Goal: Use online tool/utility: Use online tool/utility

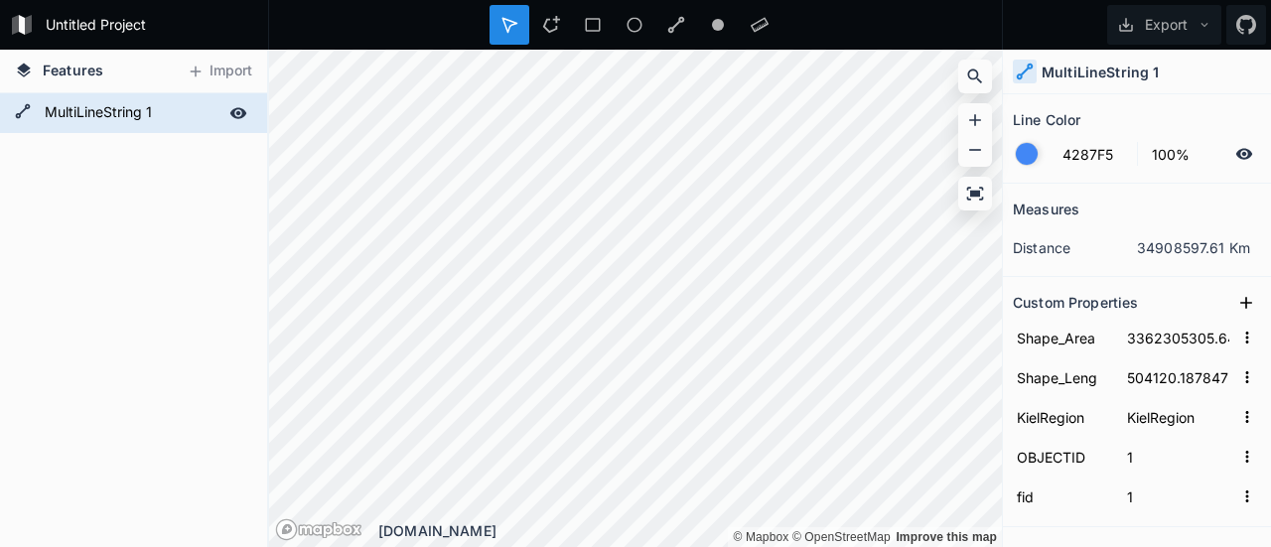
click at [123, 102] on form "MultiLineString 1" at bounding box center [132, 113] width 186 height 30
click at [1235, 159] on icon at bounding box center [1244, 154] width 18 height 18
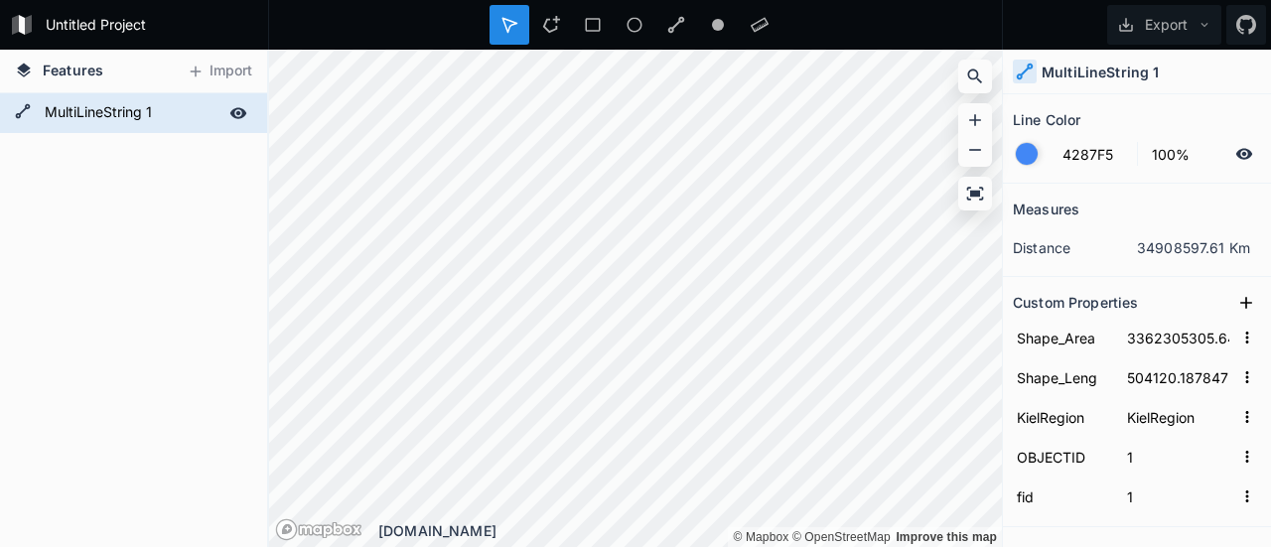
click at [217, 114] on form "MultiLineString 1" at bounding box center [132, 113] width 186 height 30
drag, startPoint x: 155, startPoint y: 128, endPoint x: 169, endPoint y: 275, distance: 147.6
click at [169, 275] on div "MultiLineString 1" at bounding box center [133, 320] width 267 height 454
click at [766, 19] on icon at bounding box center [760, 25] width 18 height 18
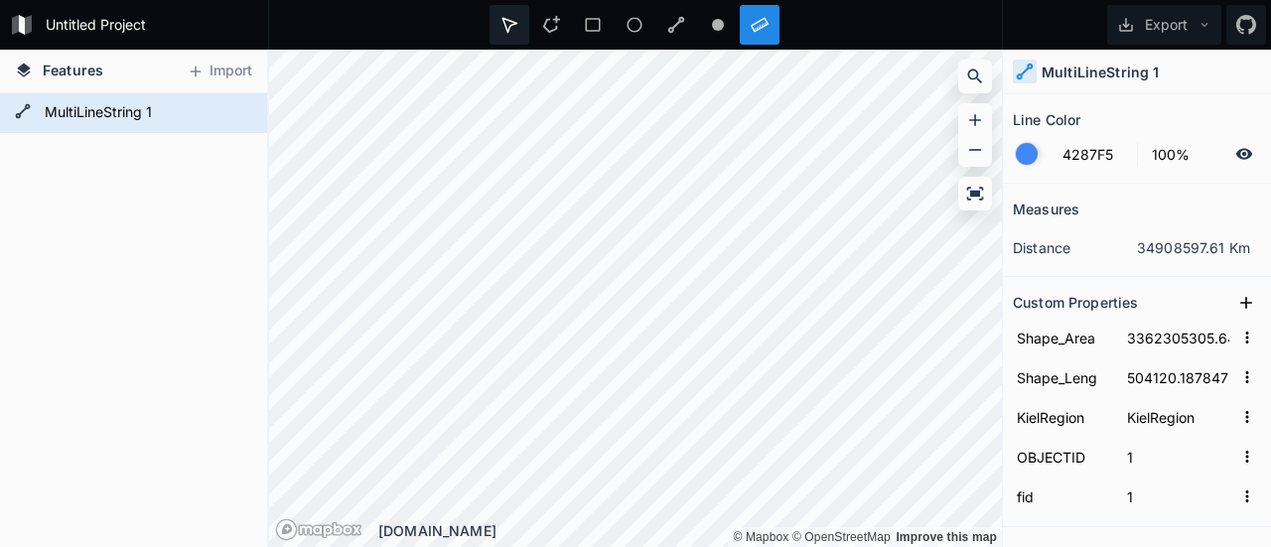
click at [522, 34] on div at bounding box center [509, 25] width 40 height 40
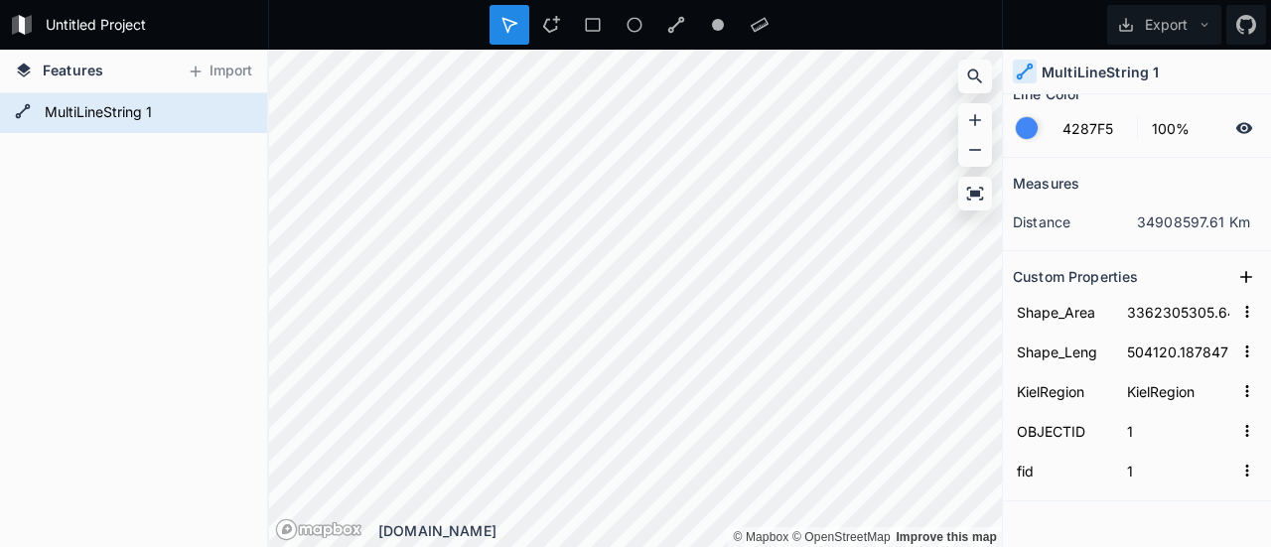
scroll to position [24, 0]
click at [1231, 265] on button at bounding box center [1246, 279] width 30 height 30
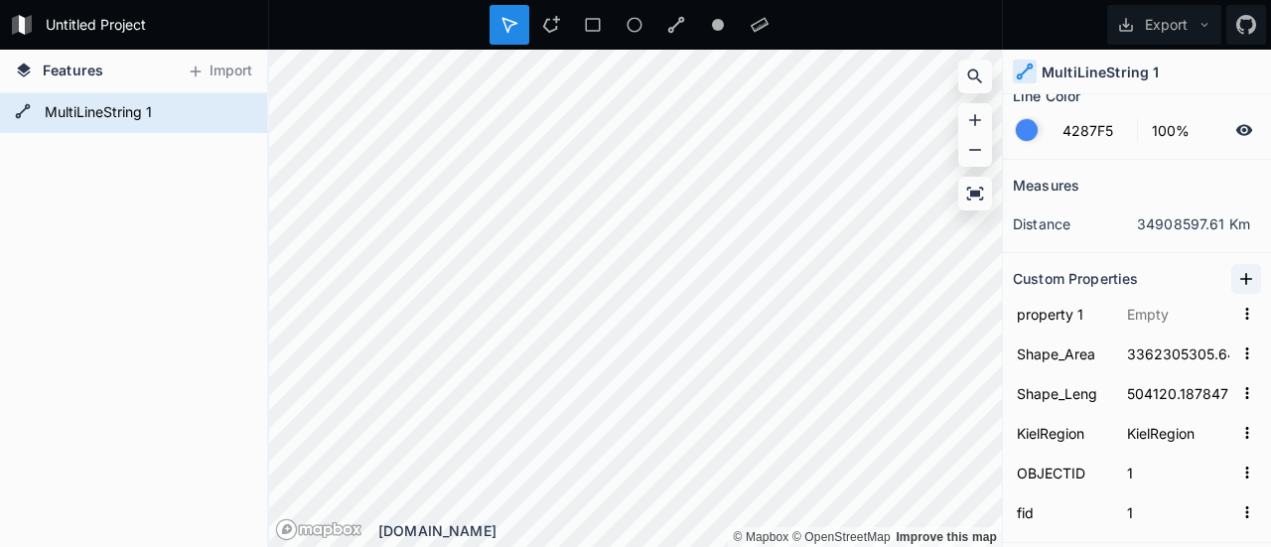
click at [1231, 265] on button at bounding box center [1246, 279] width 30 height 30
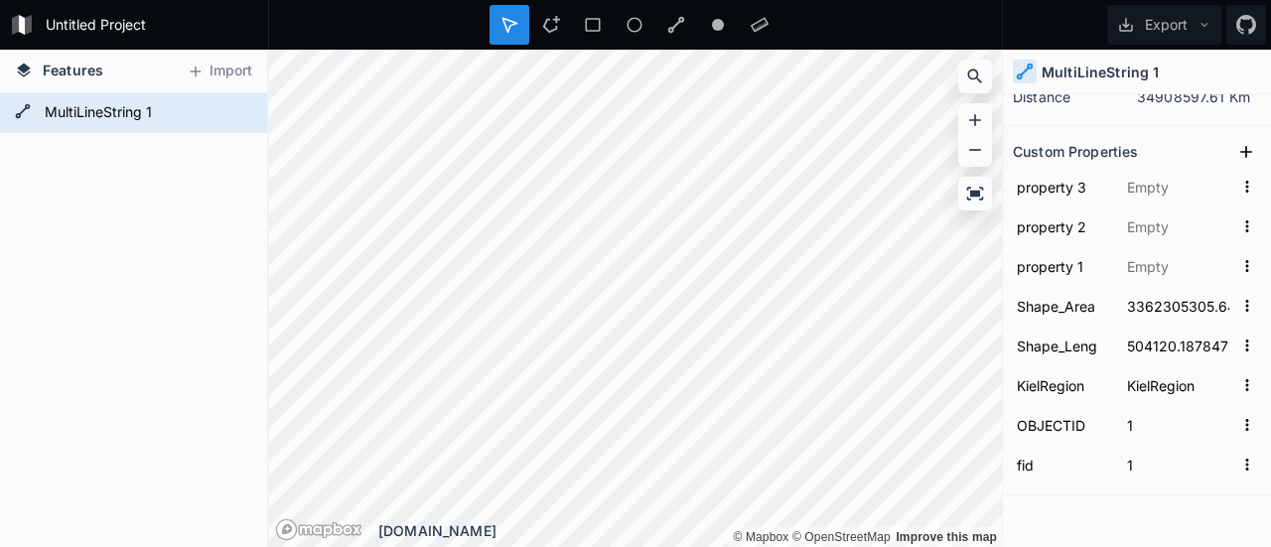
scroll to position [197, 0]
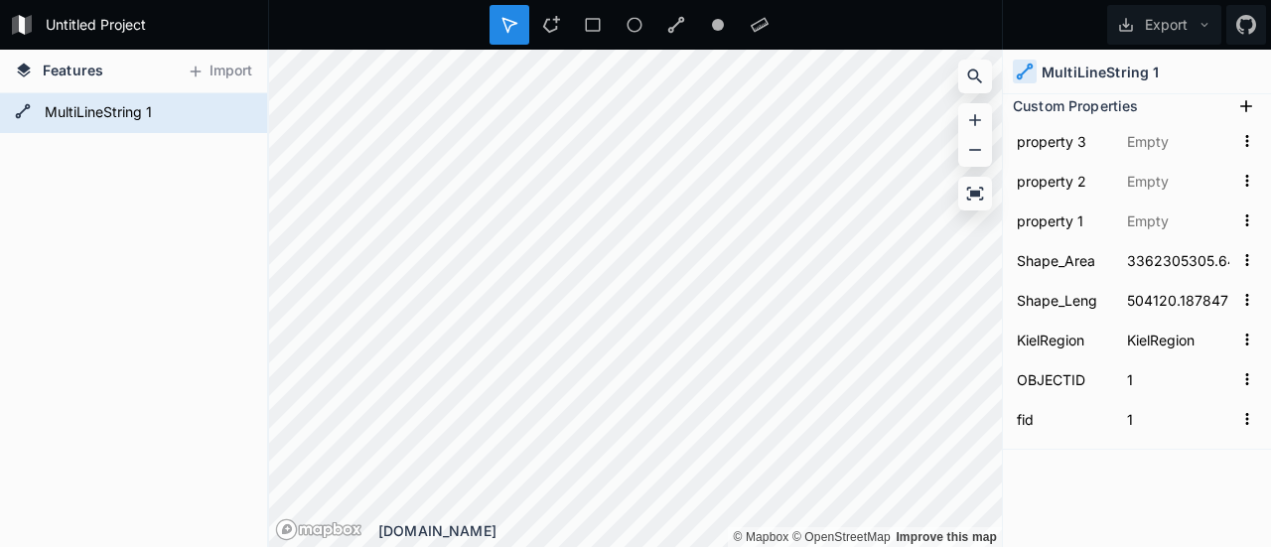
drag, startPoint x: 133, startPoint y: 240, endPoint x: 132, endPoint y: 209, distance: 30.8
click at [132, 209] on div "MultiLineString 1" at bounding box center [133, 320] width 267 height 454
click at [110, 117] on form "MultiLineString 1" at bounding box center [132, 113] width 186 height 30
click at [144, 142] on icon at bounding box center [140, 149] width 11 height 14
